Goal: Find specific page/section: Find specific page/section

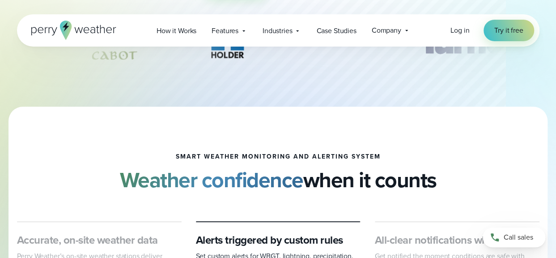
scroll to position [164, 0]
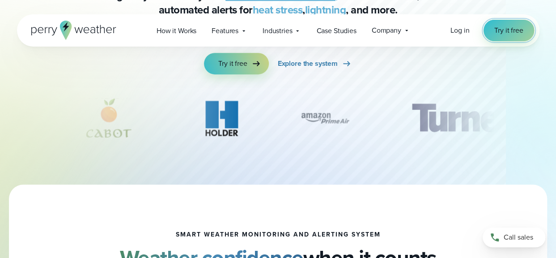
click at [519, 31] on span "Try it free" at bounding box center [508, 30] width 29 height 11
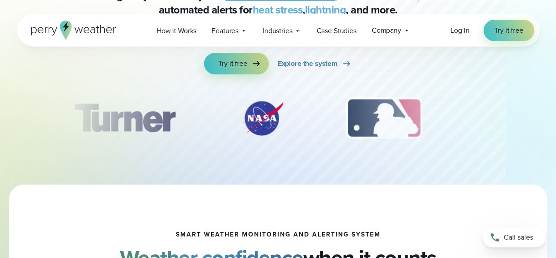
scroll to position [164, 0]
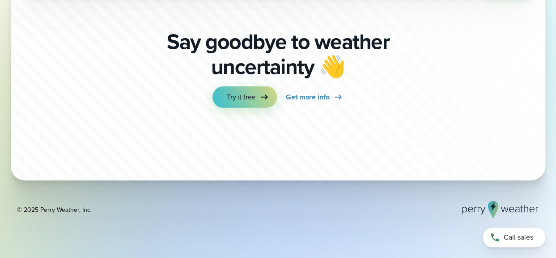
scroll to position [2975, 0]
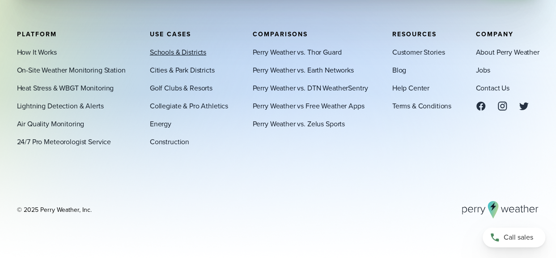
click at [195, 51] on link "Schools & Districts" at bounding box center [178, 52] width 56 height 11
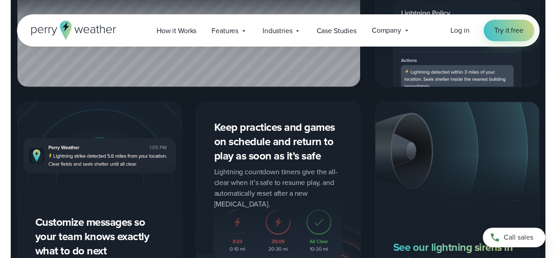
scroll to position [1312, 0]
